Goal: Task Accomplishment & Management: Use online tool/utility

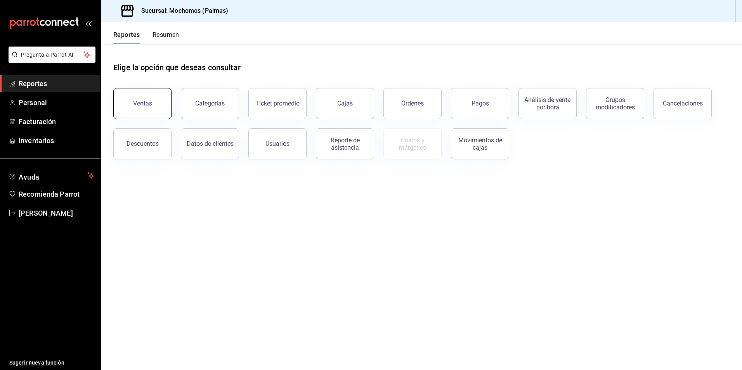
click at [139, 96] on button "Ventas" at bounding box center [142, 103] width 58 height 31
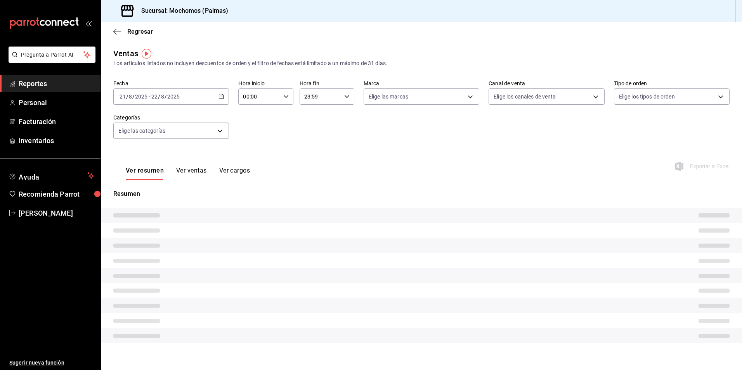
type input "PARROT,UBER_EATS,RAPPI,DIDI_FOOD,ONLINE"
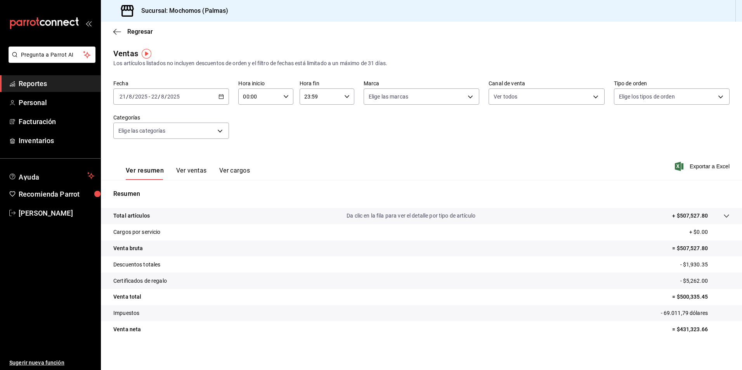
click at [222, 94] on icon "button" at bounding box center [221, 96] width 5 height 5
click at [220, 95] on icon "button" at bounding box center [221, 96] width 5 height 5
click at [219, 96] on \(Stroke\) "button" at bounding box center [221, 97] width 5 height 4
click at [222, 98] on \(Stroke\) "button" at bounding box center [221, 97] width 5 height 4
click at [258, 128] on div "Fecha [DATE] [DATE] - [DATE] [DATE] [DATE] [DATE] Semana actual Mes actual Rang…" at bounding box center [421, 114] width 616 height 68
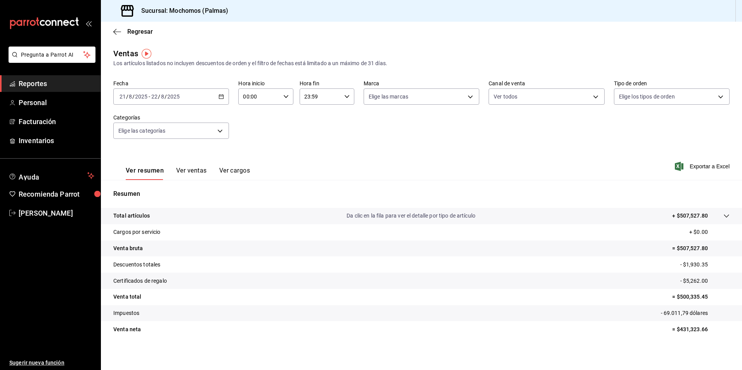
click at [285, 96] on icon "button" at bounding box center [285, 96] width 5 height 5
click at [252, 117] on span "00" at bounding box center [250, 116] width 15 height 6
click at [345, 96] on div at bounding box center [371, 185] width 742 height 370
click at [471, 98] on body "Pregunta a Parrot AI Reportes Personal Facturación Inventarios Ayuda Recomienda…" at bounding box center [371, 185] width 742 height 370
click at [432, 127] on li "Ver todas" at bounding box center [419, 126] width 114 height 23
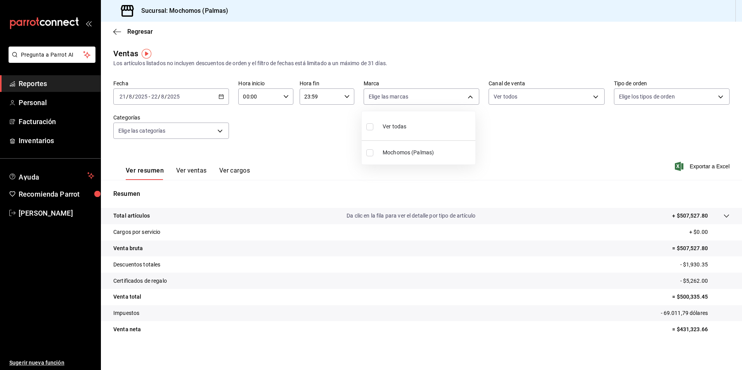
type input "70f98016-ab90-4f26-81e6-ab4884d8d8a0"
checkbox input "true"
click at [594, 96] on div at bounding box center [371, 185] width 742 height 370
click at [592, 95] on body "Pregunta a Parrot AI Reportes Personal Facturación Inventarios Ayuda Recomienda…" at bounding box center [371, 185] width 742 height 370
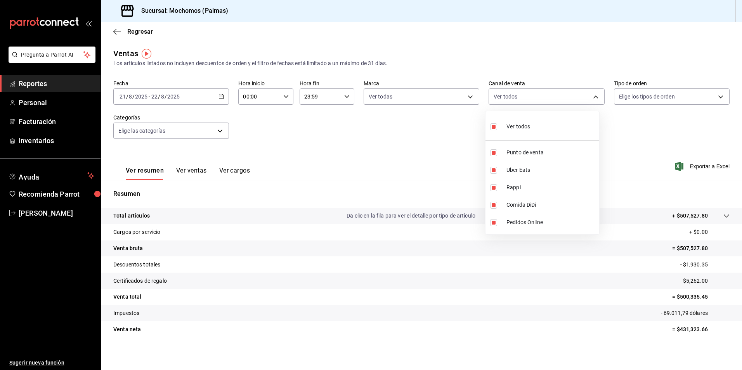
click at [522, 130] on span "Ver todos" at bounding box center [519, 127] width 24 height 8
checkbox input "false"
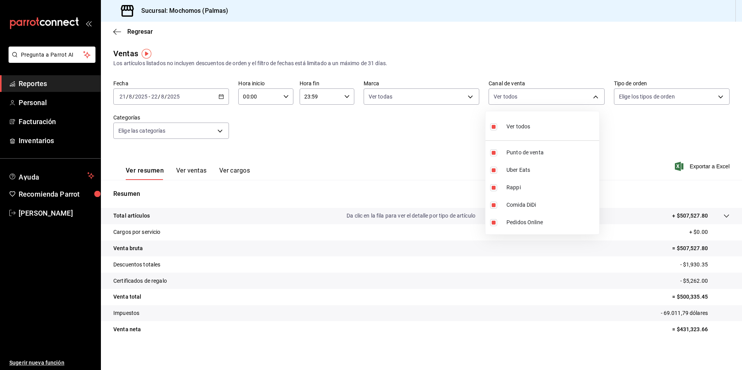
checkbox input "false"
click at [497, 126] on input "checkbox" at bounding box center [493, 126] width 7 height 7
checkbox input "true"
type input "PARROT,UBER_EATS,RAPPI,DIDI_FOOD,ONLINE"
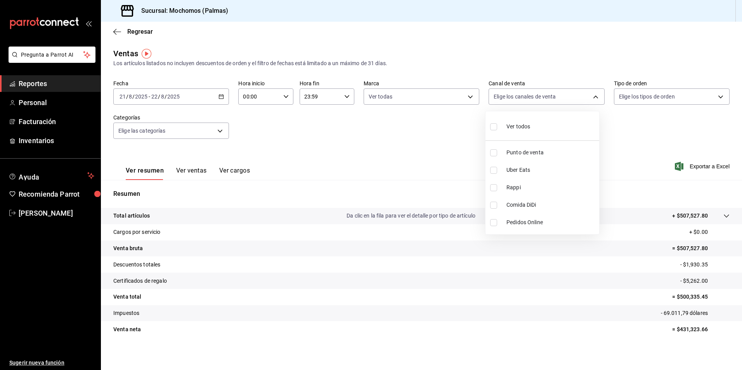
checkbox input "true"
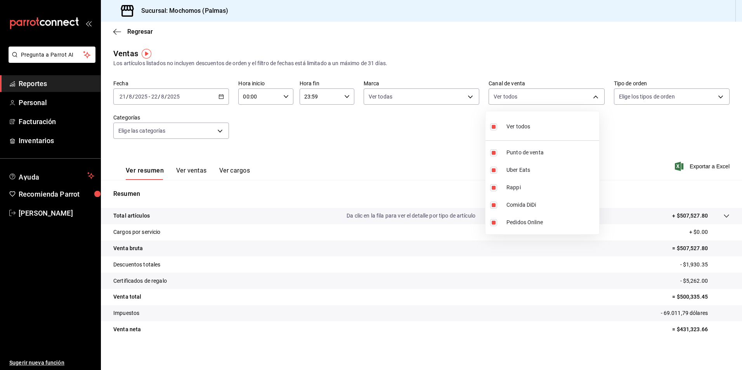
click at [714, 95] on div at bounding box center [371, 185] width 742 height 370
click at [714, 95] on body "Pregunta a Parrot AI Reportes Personal Facturación Inventarios Ayuda Recomienda…" at bounding box center [371, 185] width 742 height 370
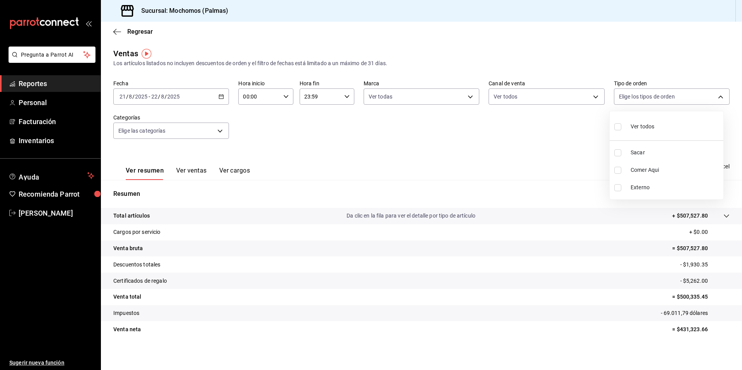
click at [620, 127] on input "checkbox" at bounding box center [618, 126] width 7 height 7
checkbox input "true"
type input "1406dacc-122d-474b-a961-72adf1b142d8,23052771-8e1b-43e3-b7da-1a661d939937,EXTER…"
checkbox input "true"
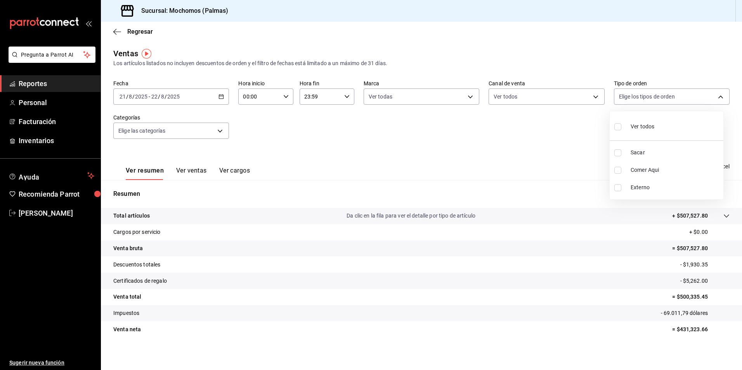
checkbox input "true"
click at [216, 132] on div at bounding box center [371, 185] width 742 height 370
click at [217, 130] on body "Pregunta a Parrot AI Reportes Personal Facturación Inventarios Ayuda Recomienda…" at bounding box center [371, 185] width 742 height 370
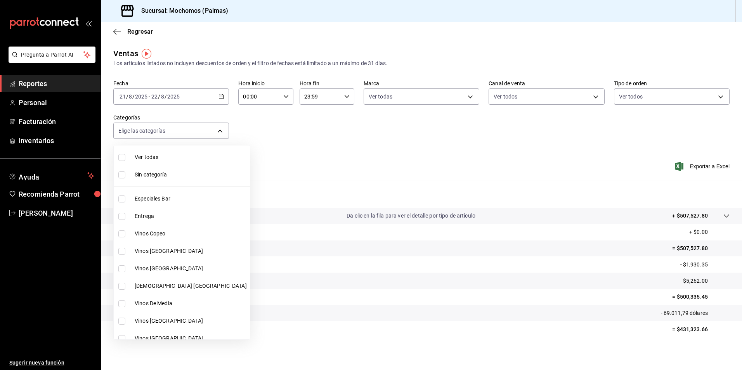
click at [122, 156] on input "checkbox" at bounding box center [121, 157] width 7 height 7
checkbox input "true"
type input "bf8485d7-e0cc-45c4-ab71-007f8ecc3e56,b9965cb2-92ec-4840-853f-0e08f184e216,7b542…"
checkbox input "true"
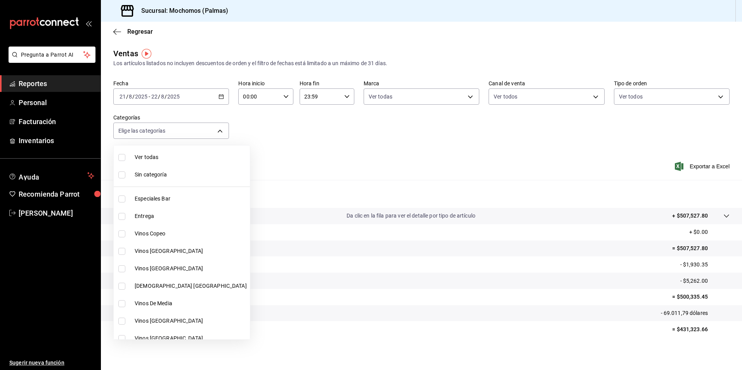
checkbox input "true"
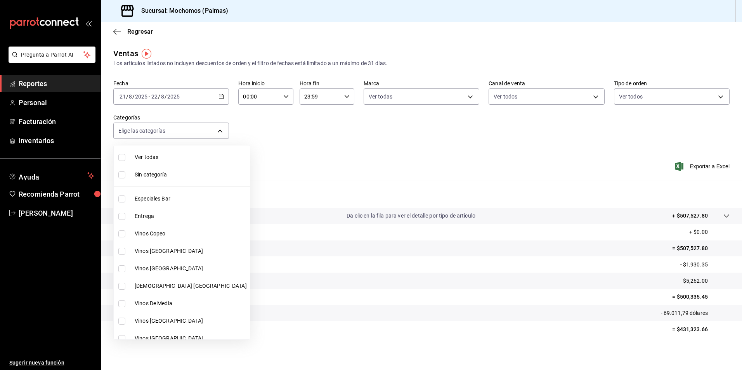
checkbox input "true"
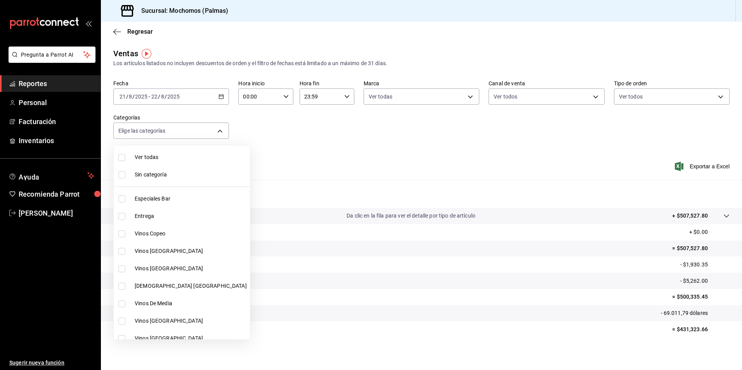
checkbox input "true"
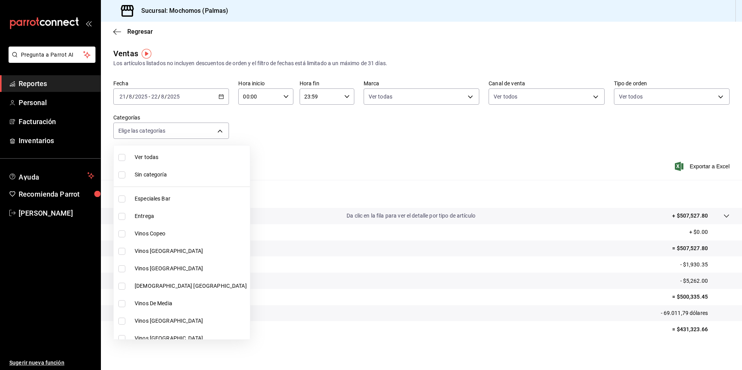
checkbox input "true"
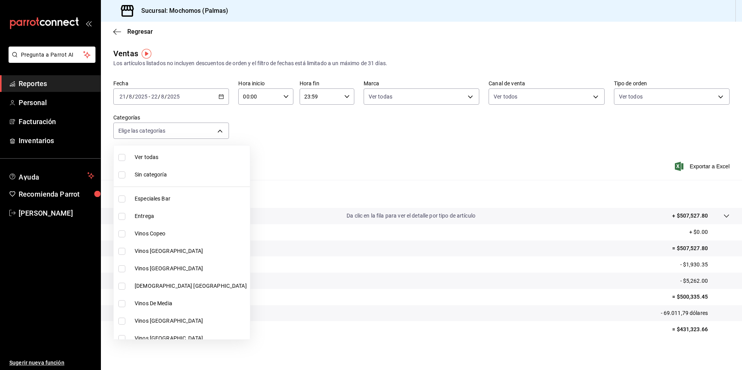
checkbox input "true"
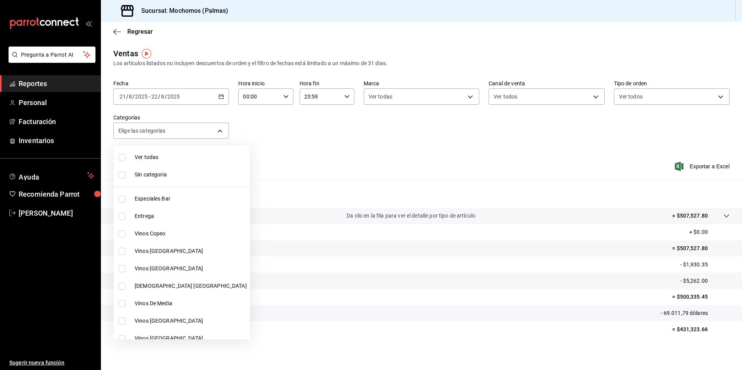
checkbox input "true"
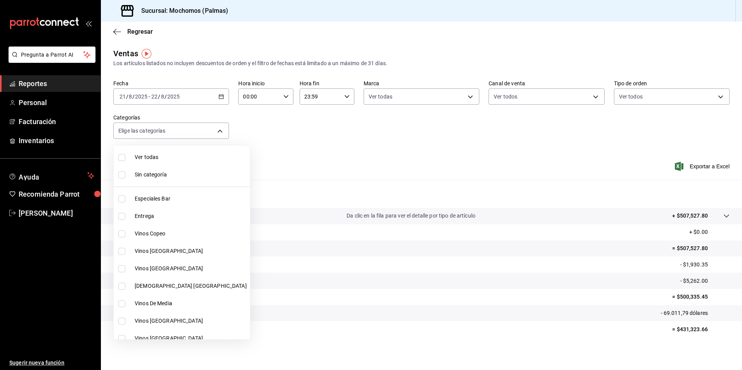
checkbox input "true"
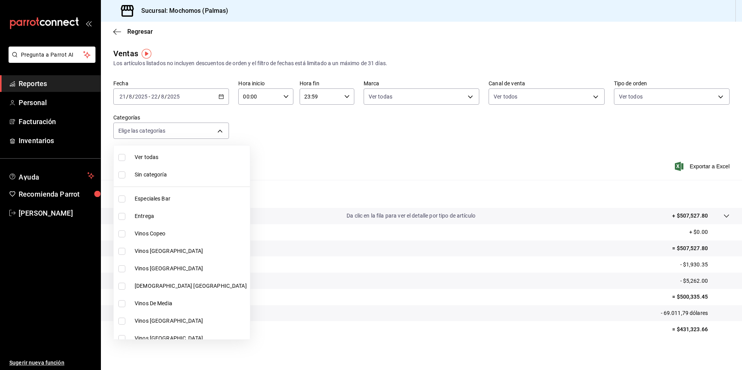
checkbox input "true"
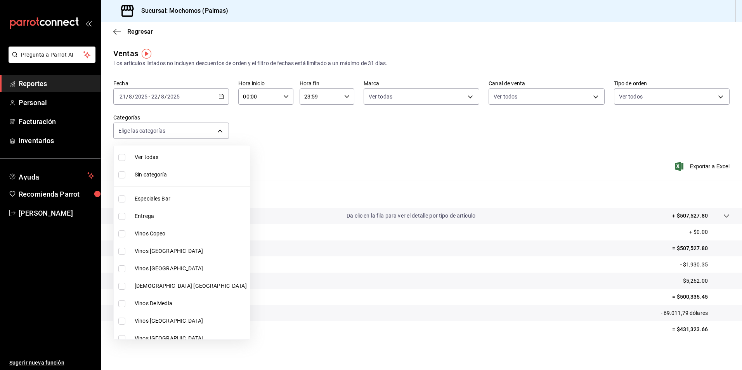
checkbox input "true"
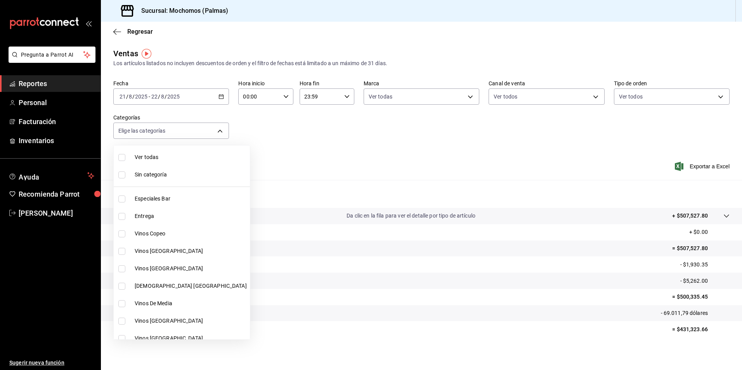
checkbox input "true"
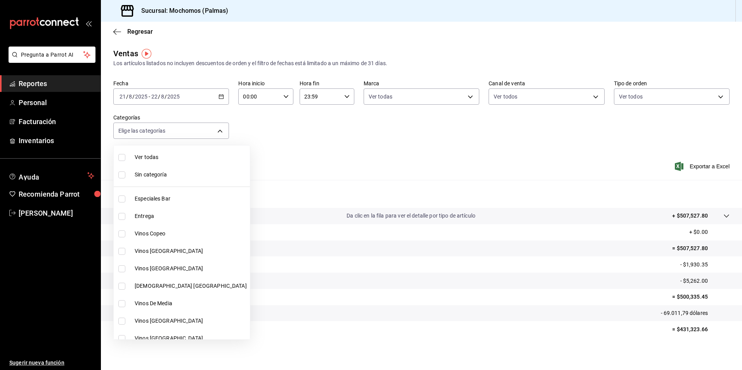
checkbox input "true"
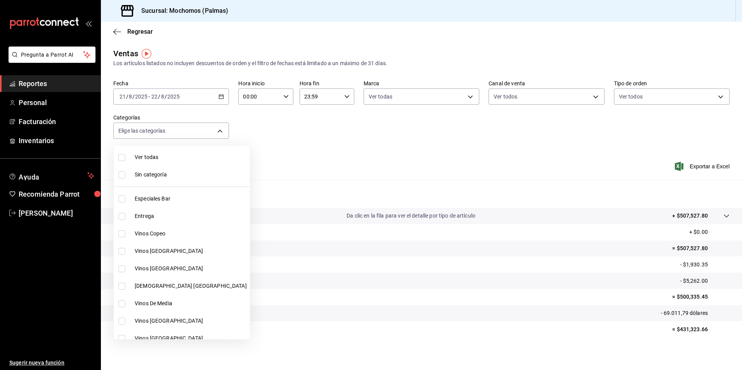
checkbox input "true"
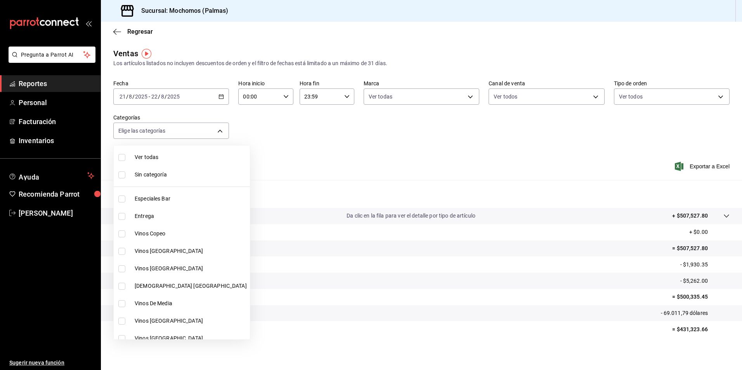
checkbox input "true"
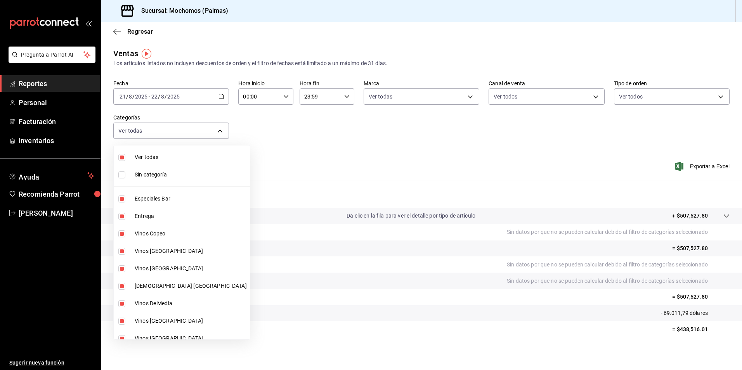
click at [318, 165] on div at bounding box center [371, 185] width 742 height 370
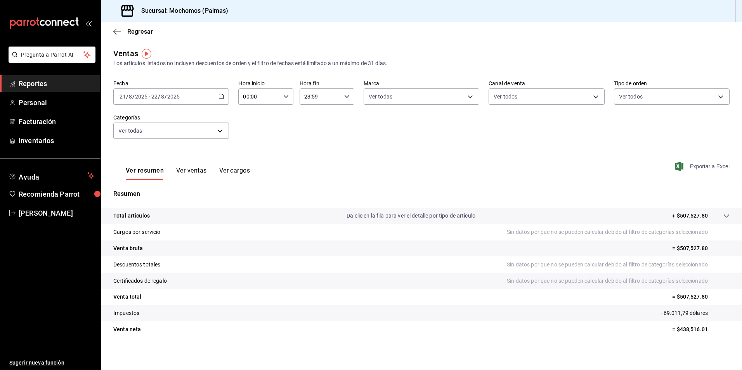
click at [697, 168] on font "Exportar a Excel" at bounding box center [710, 166] width 40 height 6
